Goal: Task Accomplishment & Management: Manage account settings

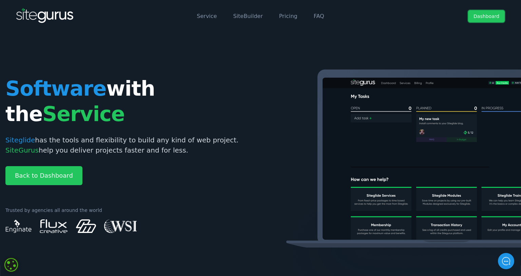
click at [493, 15] on link "Dashboard" at bounding box center [486, 16] width 37 height 12
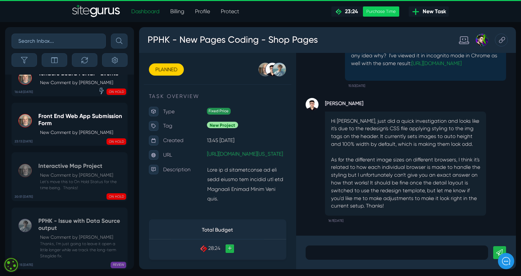
scroll to position [-493, 0]
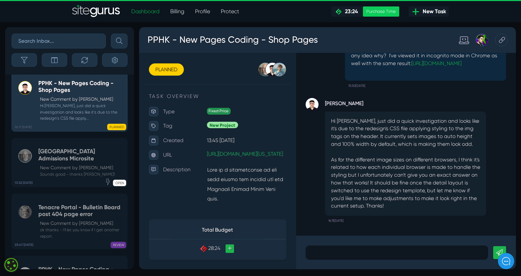
click at [347, 270] on div at bounding box center [411, 264] width 192 height 15
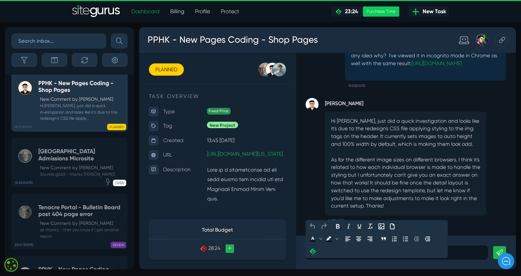
scroll to position [0, 0]
